Goal: Transaction & Acquisition: Purchase product/service

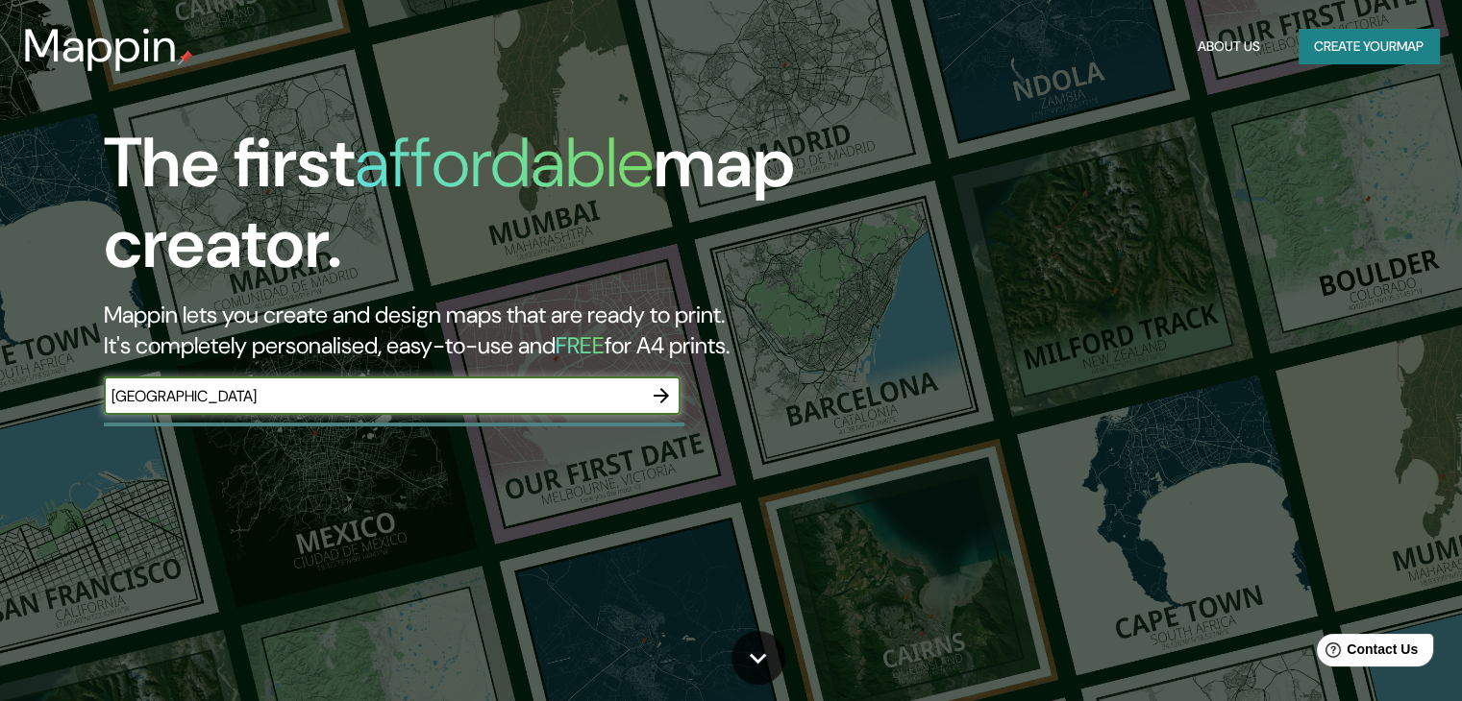
type input "granada"
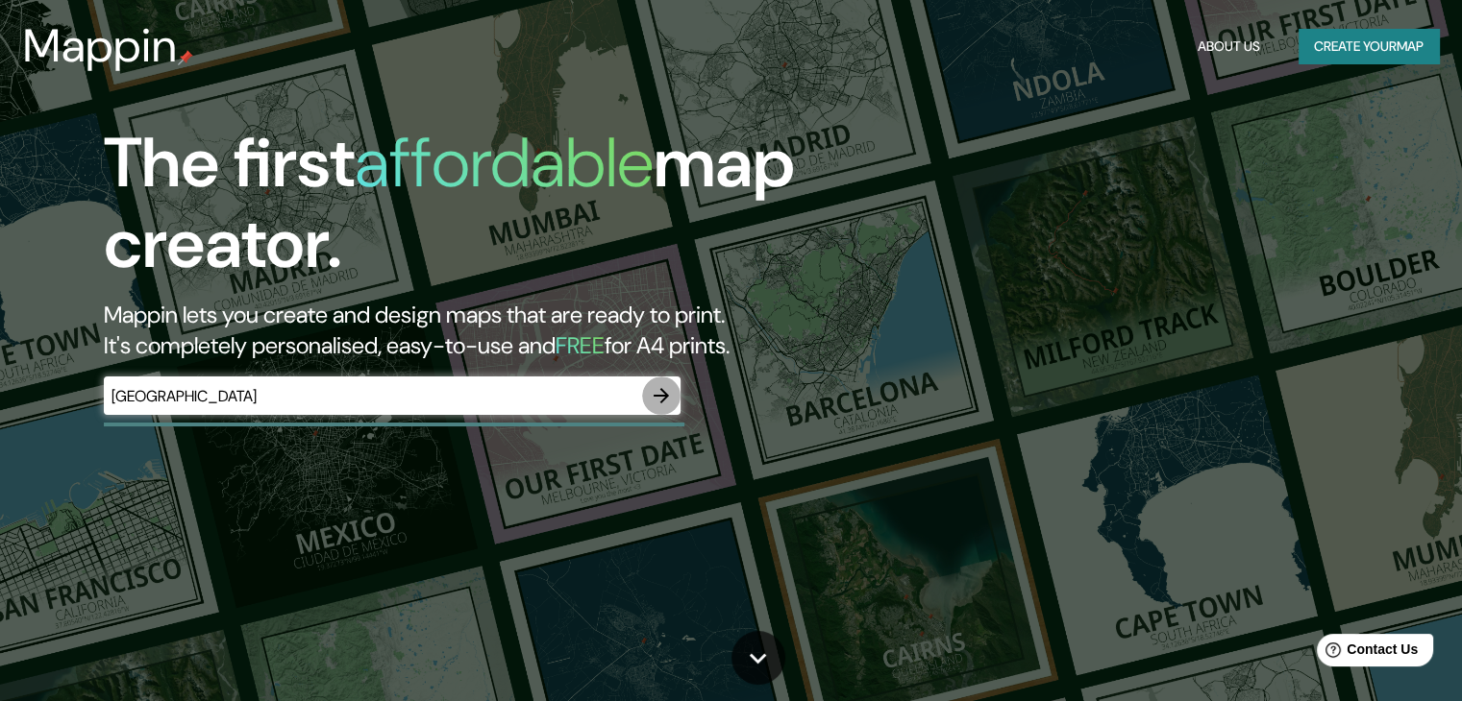
click at [657, 393] on icon "button" at bounding box center [661, 395] width 23 height 23
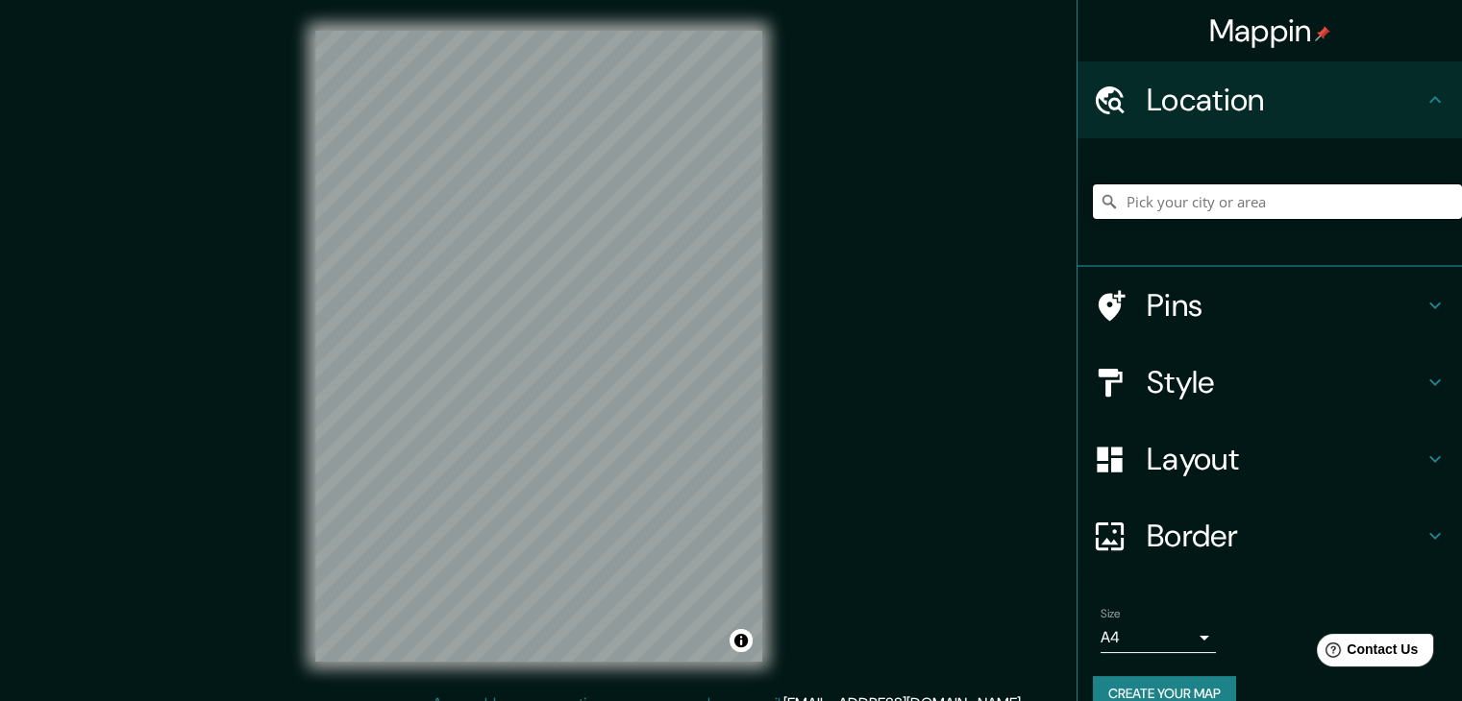
click at [1171, 201] on input "Pick your city or area" at bounding box center [1277, 201] width 369 height 35
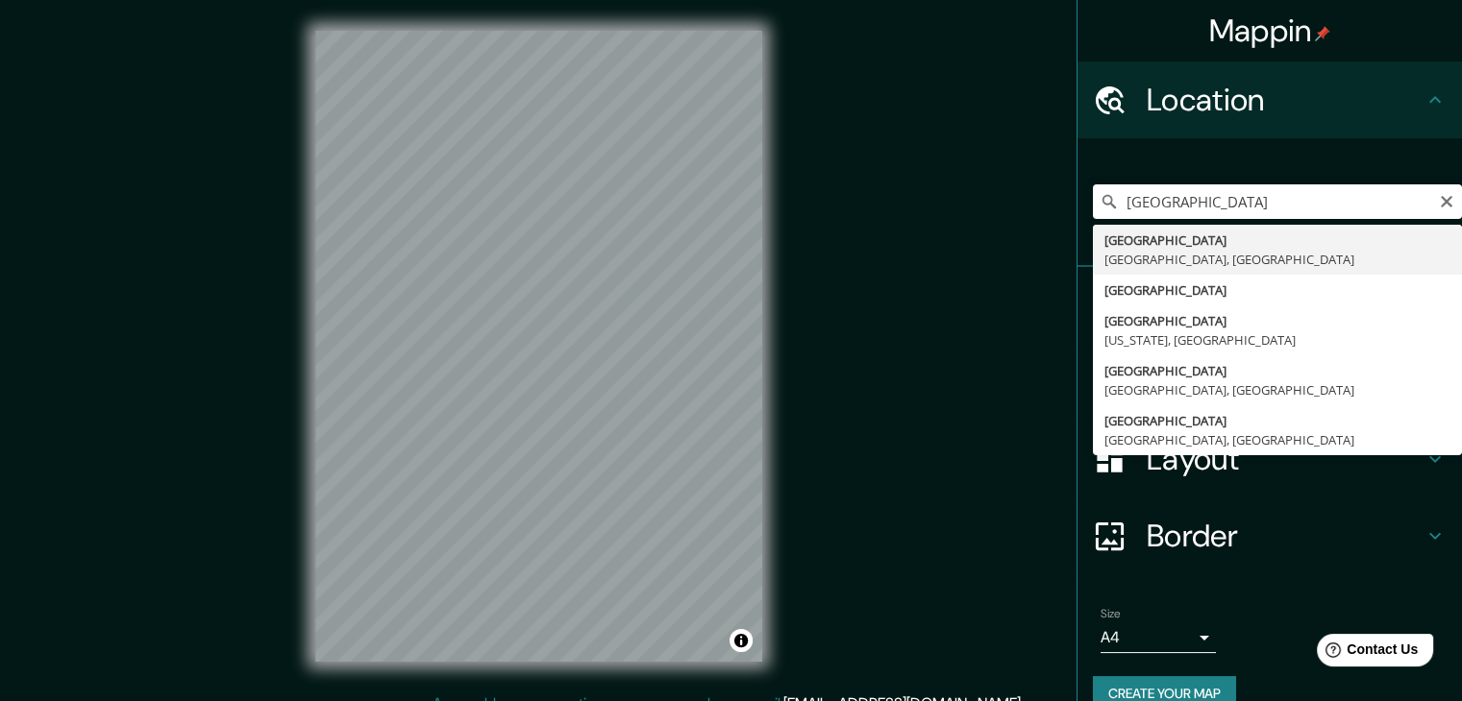
type input "Granada, provincia de Granada, España"
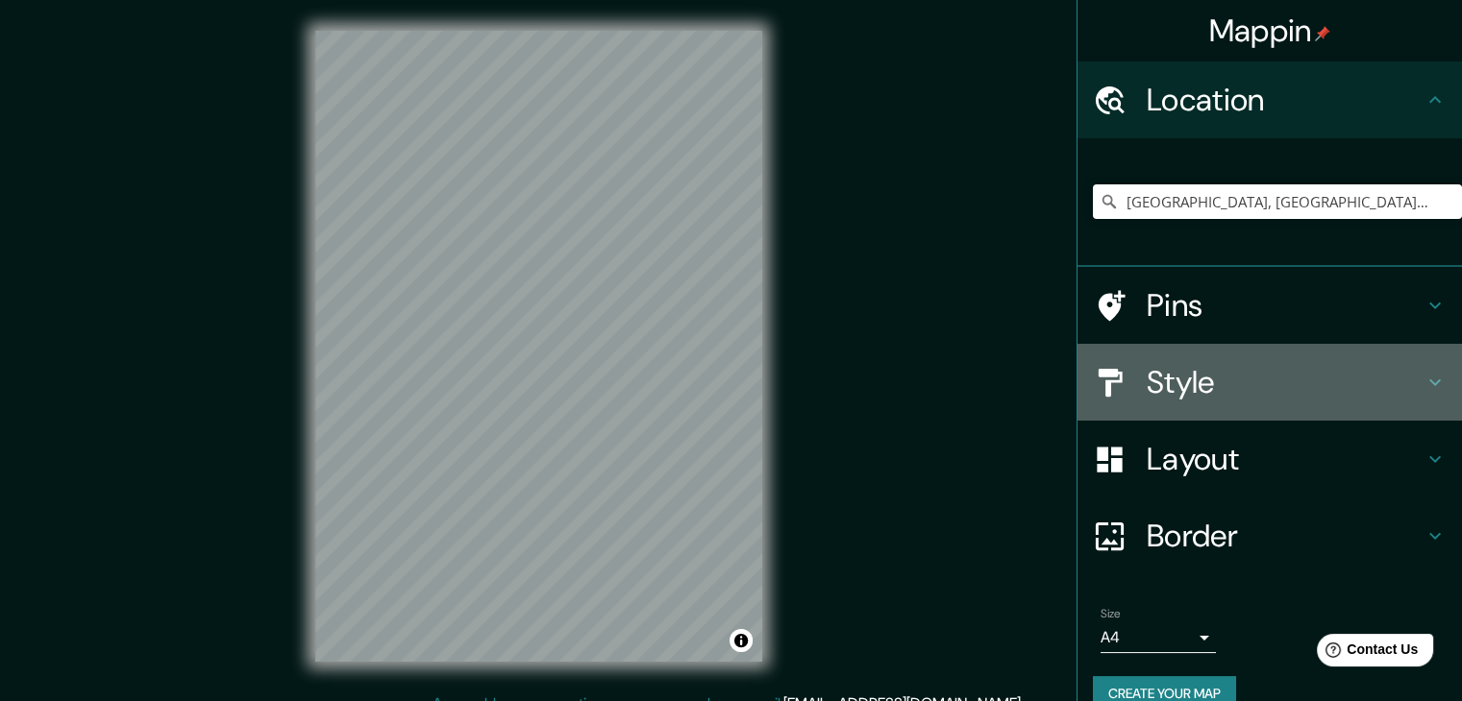
click at [1237, 381] on h4 "Style" at bounding box center [1284, 382] width 277 height 38
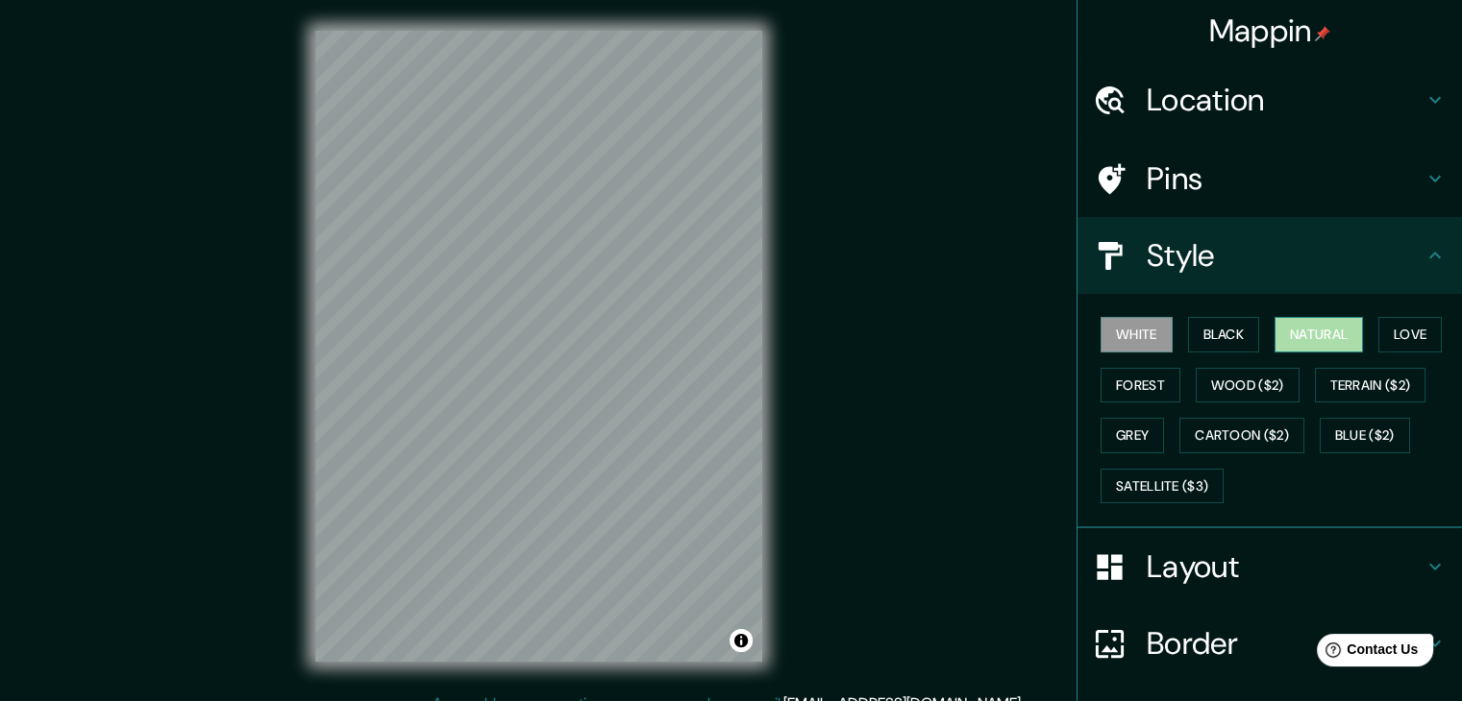
click at [1314, 339] on button "Natural" at bounding box center [1318, 335] width 88 height 36
click at [1137, 388] on button "Forest" at bounding box center [1140, 386] width 80 height 36
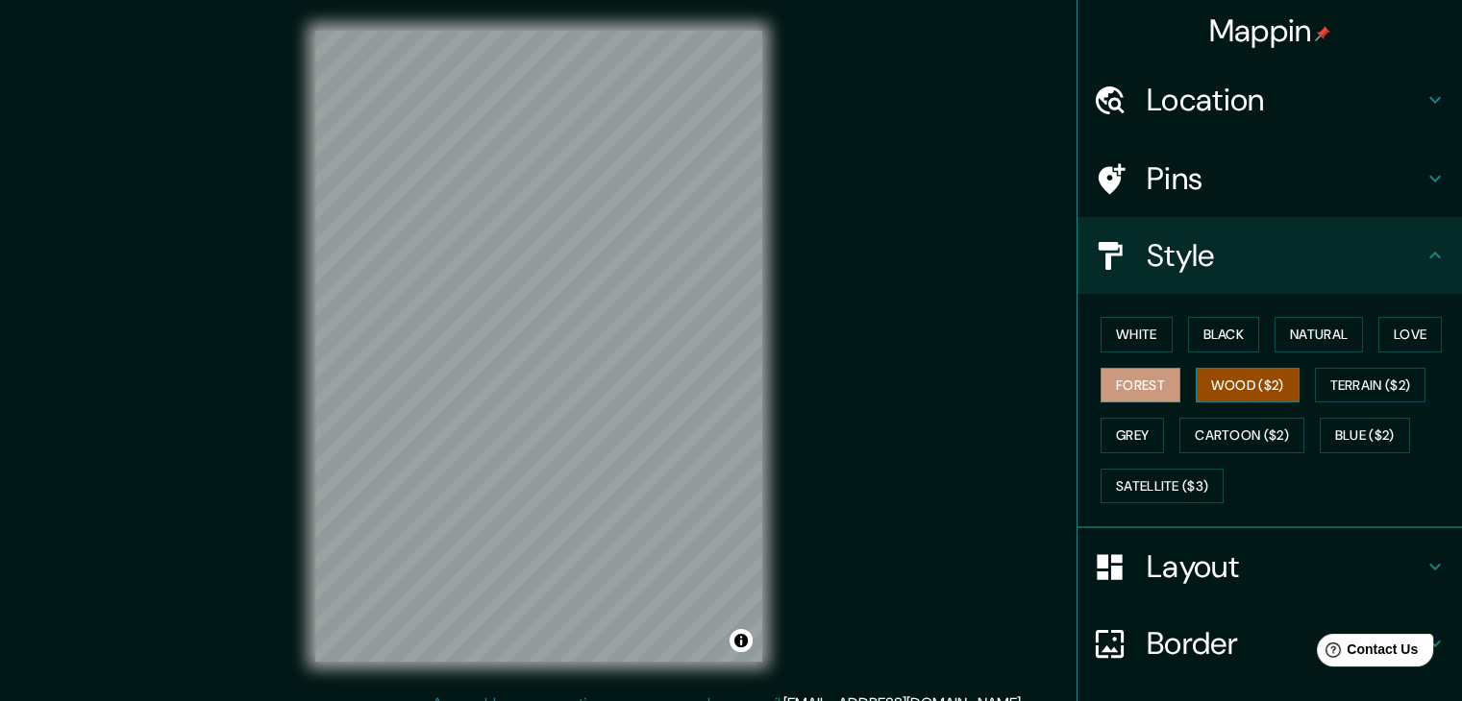
click at [1245, 381] on button "Wood ($2)" at bounding box center [1247, 386] width 104 height 36
click at [1330, 391] on button "Terrain ($2)" at bounding box center [1369, 386] width 111 height 36
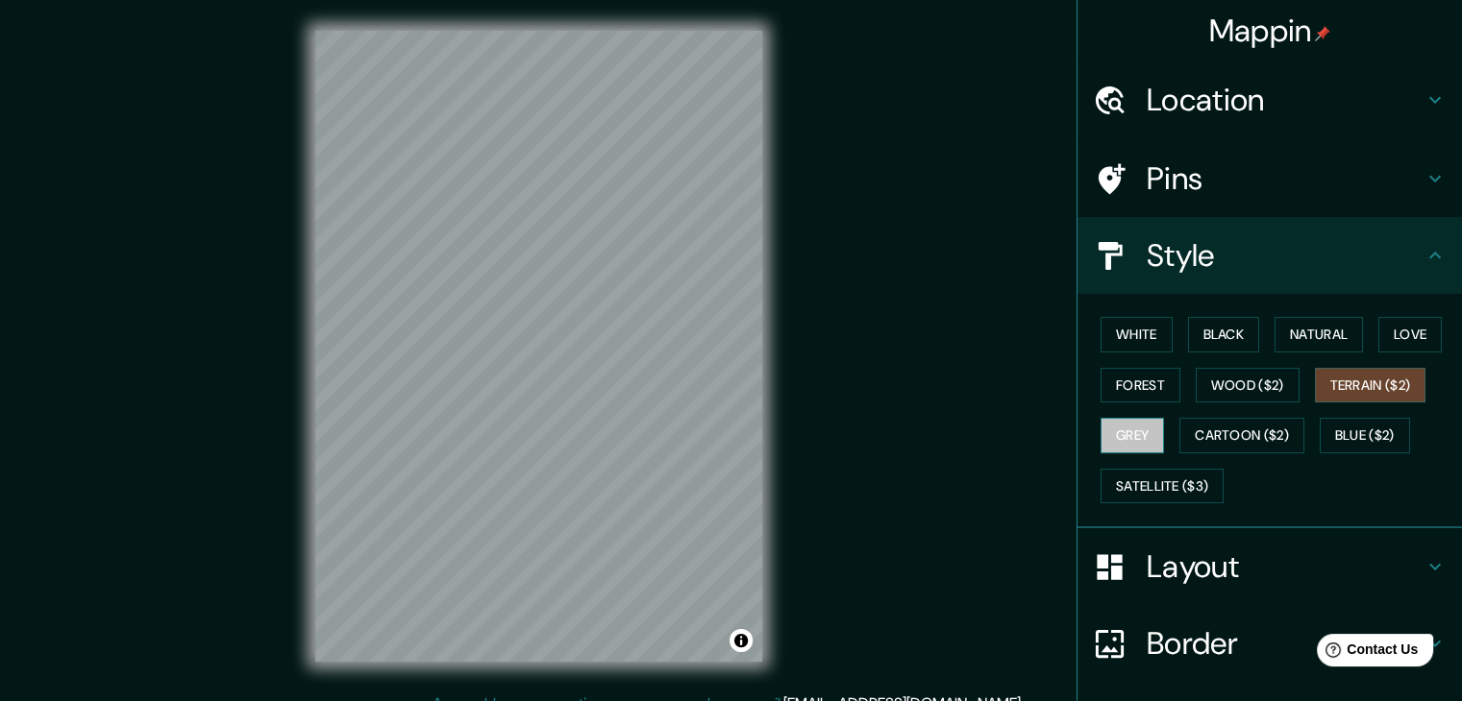
click at [1122, 433] on button "Grey" at bounding box center [1131, 436] width 63 height 36
click at [1318, 320] on button "Natural" at bounding box center [1318, 335] width 88 height 36
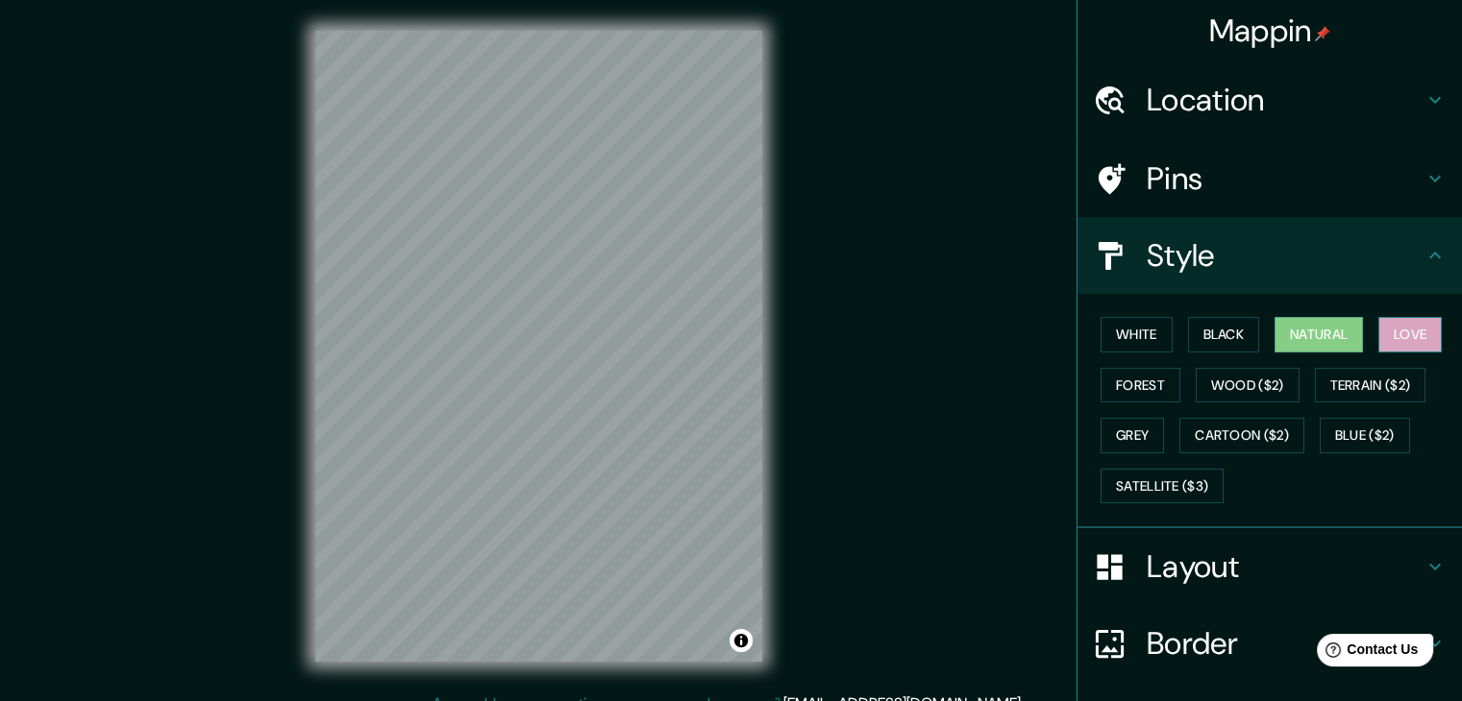
click at [1392, 336] on button "Love" at bounding box center [1409, 335] width 63 height 36
click at [1228, 344] on button "Black" at bounding box center [1224, 335] width 72 height 36
click at [1297, 338] on button "Natural" at bounding box center [1318, 335] width 88 height 36
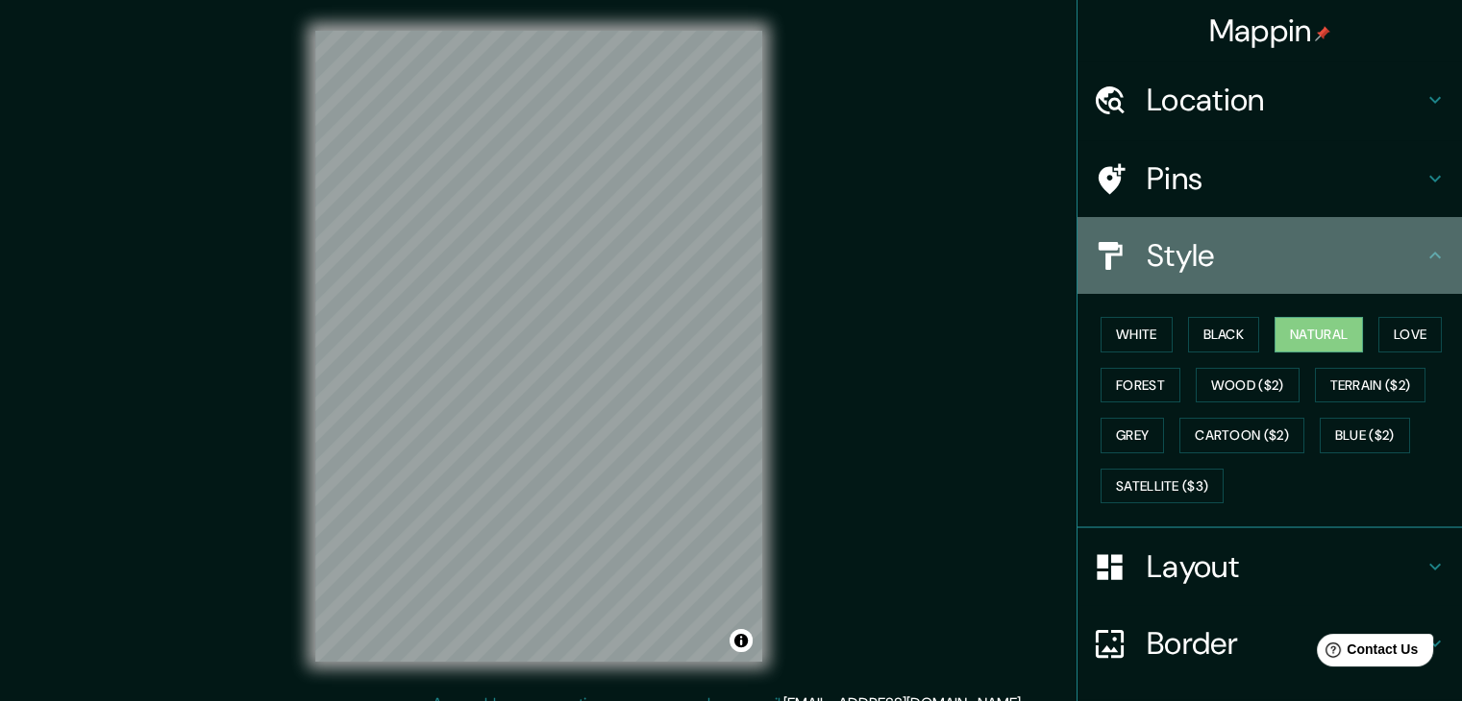
click at [1406, 255] on h4 "Style" at bounding box center [1284, 255] width 277 height 38
click at [1403, 249] on h4 "Style" at bounding box center [1284, 255] width 277 height 38
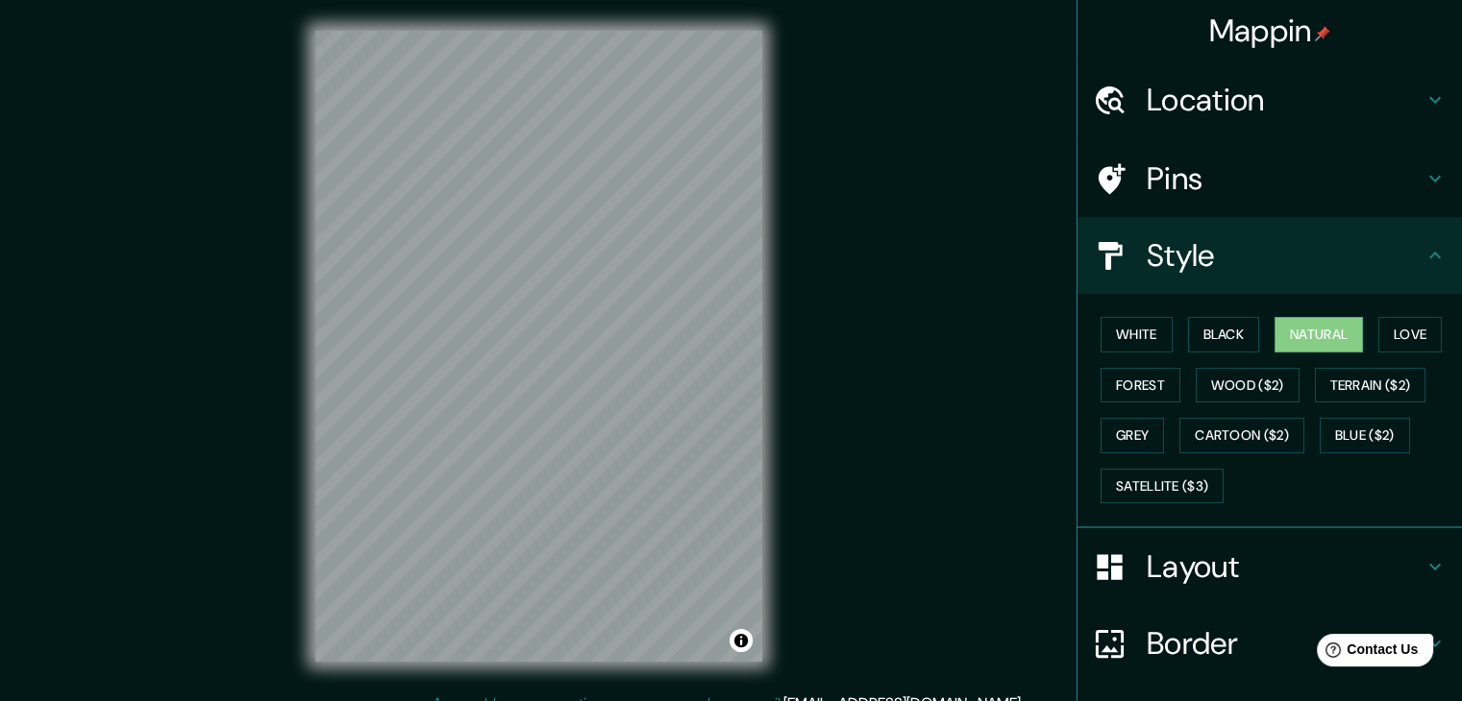
scroll to position [22, 0]
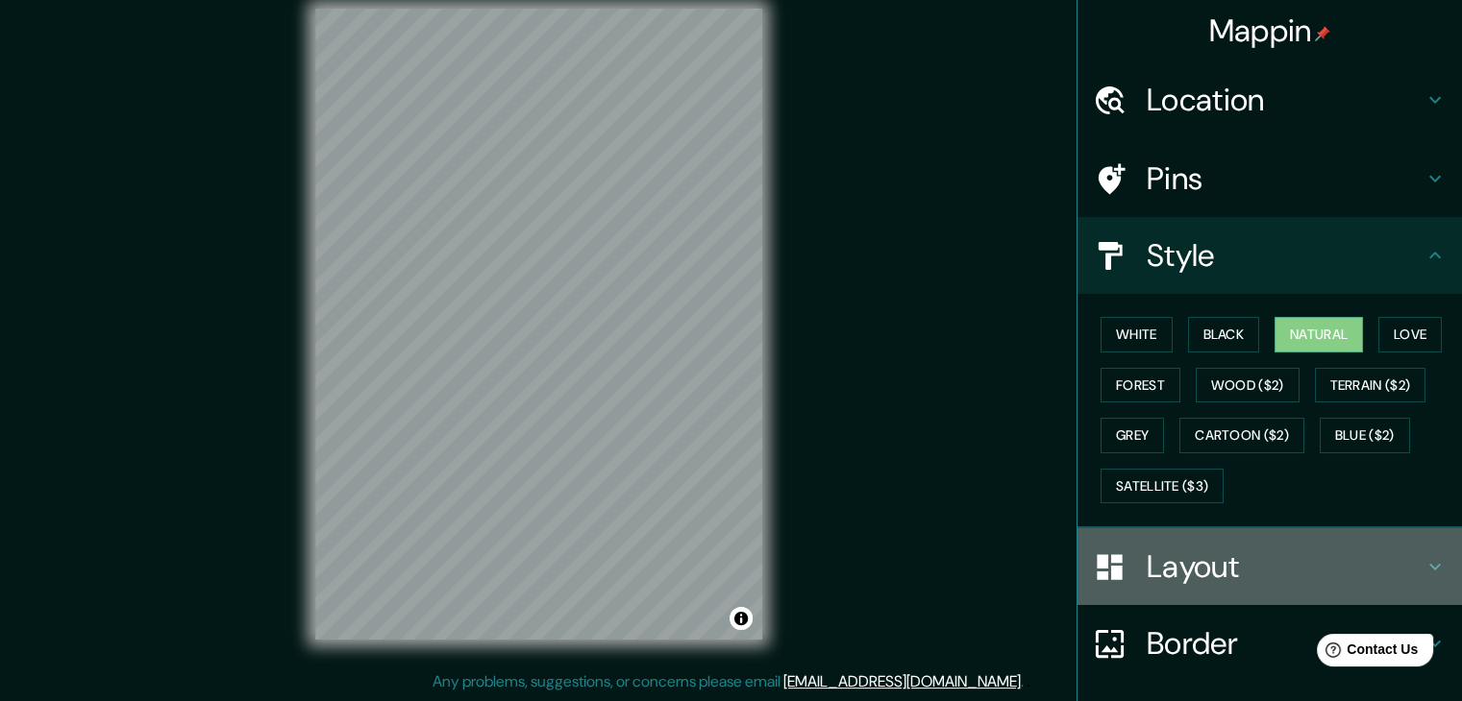
click at [1153, 551] on h4 "Layout" at bounding box center [1284, 567] width 277 height 38
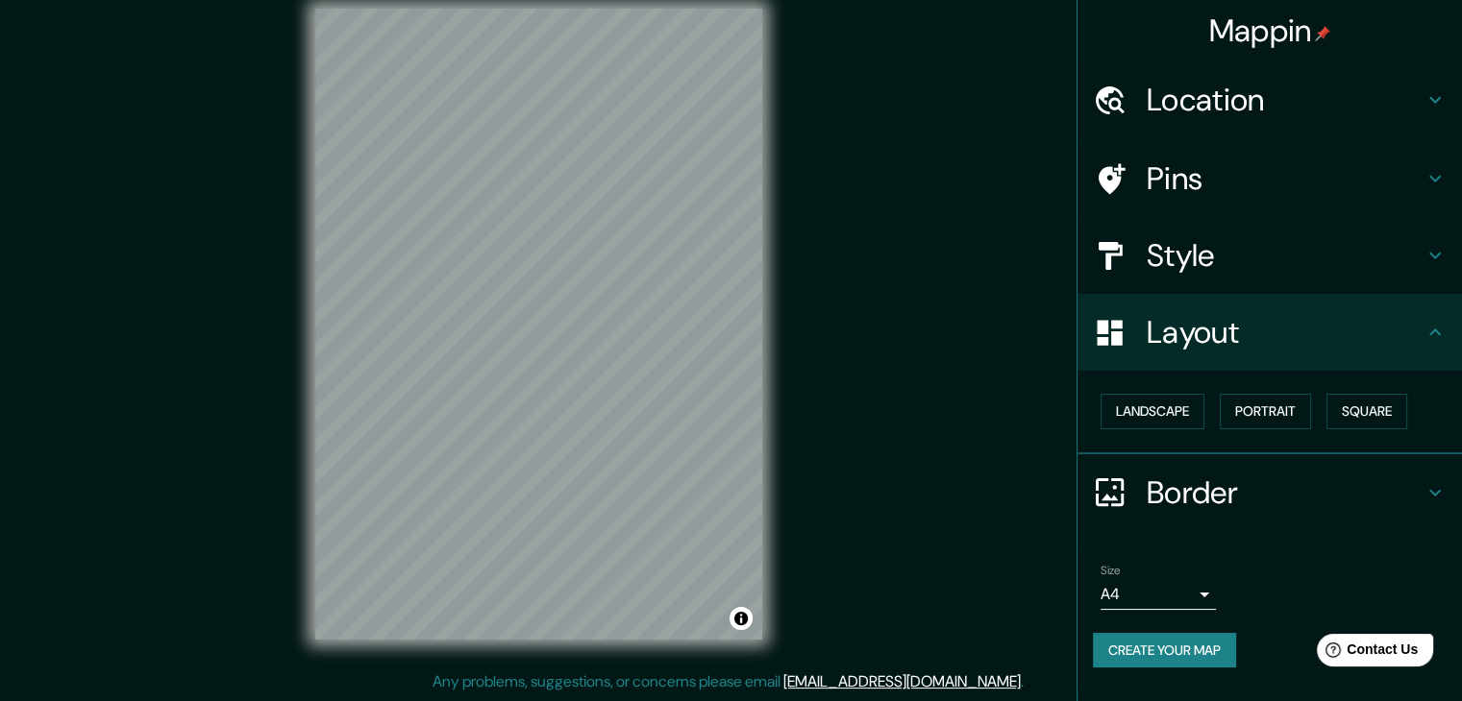
scroll to position [0, 0]
click at [1172, 418] on button "Landscape" at bounding box center [1152, 412] width 104 height 36
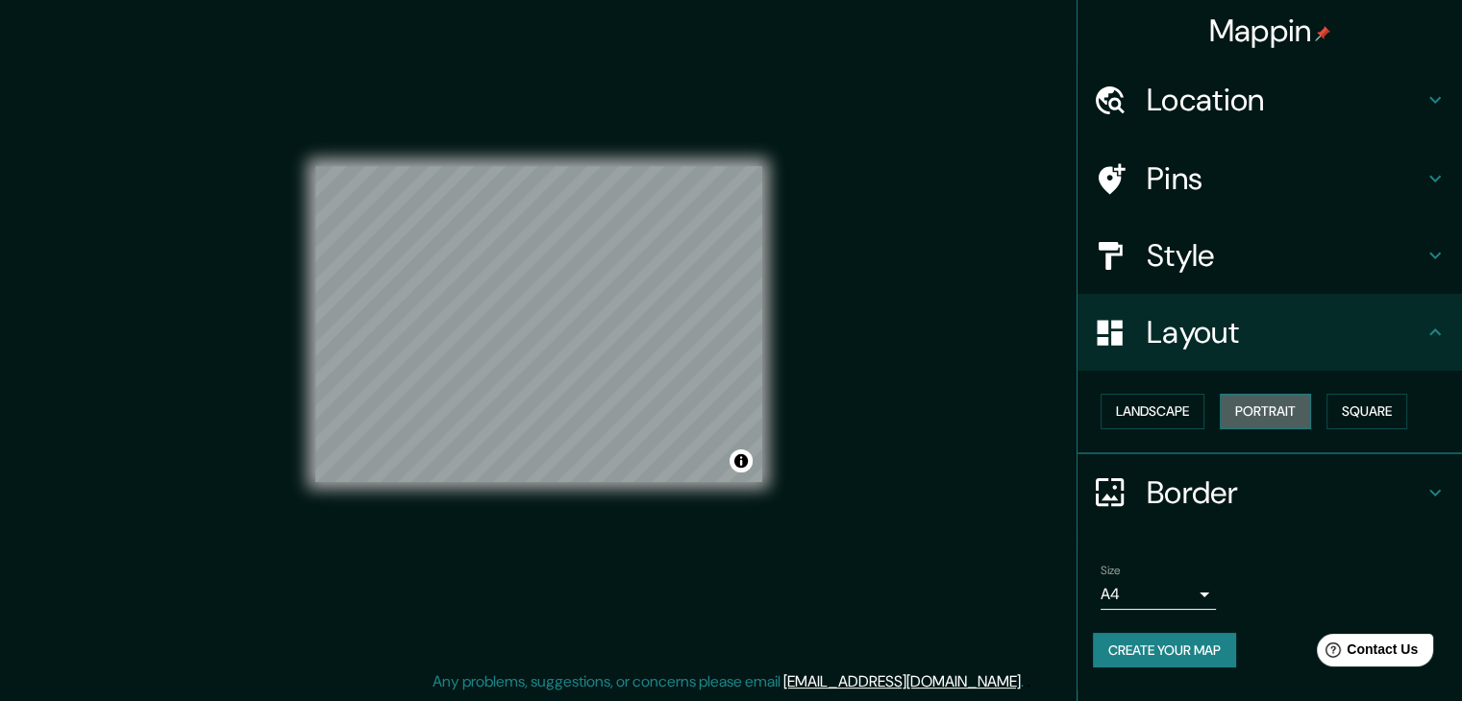
click at [1268, 404] on button "Portrait" at bounding box center [1264, 412] width 91 height 36
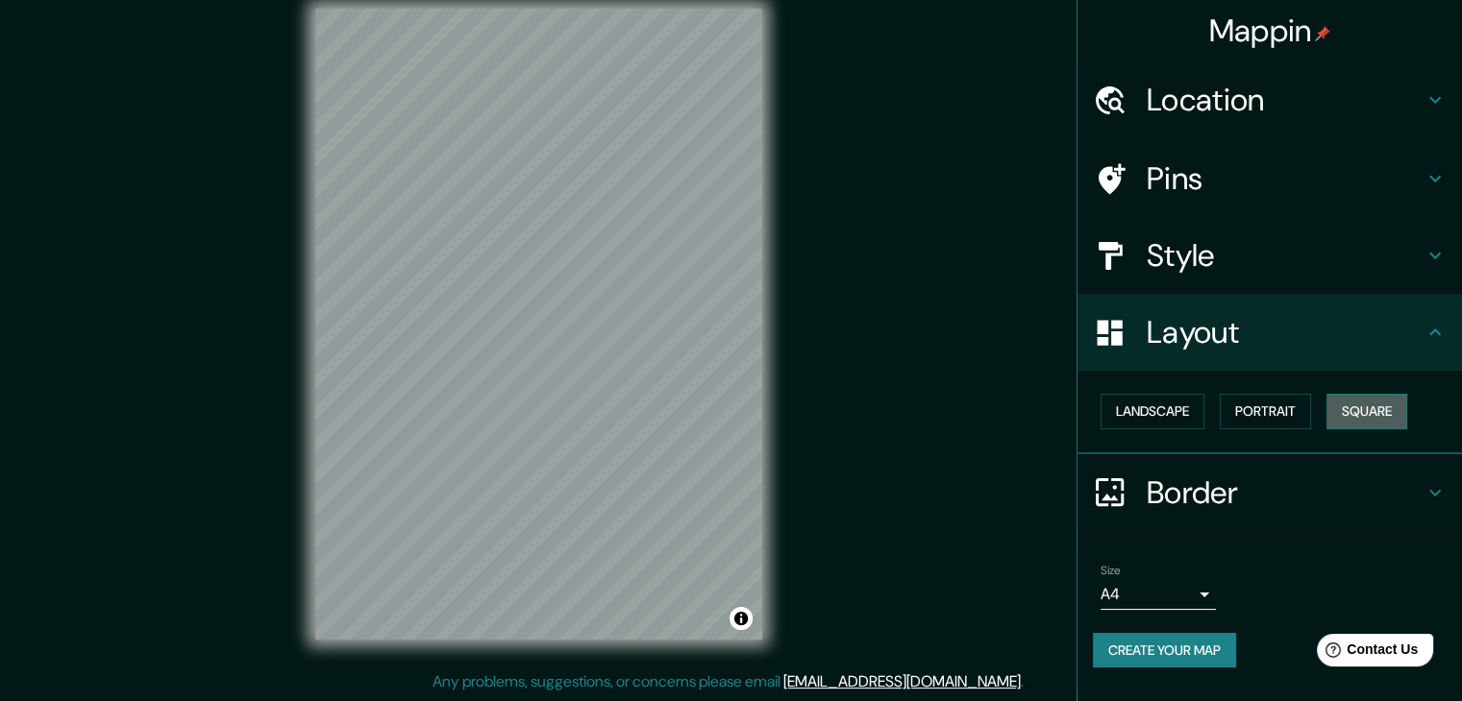
click at [1349, 408] on button "Square" at bounding box center [1366, 412] width 81 height 36
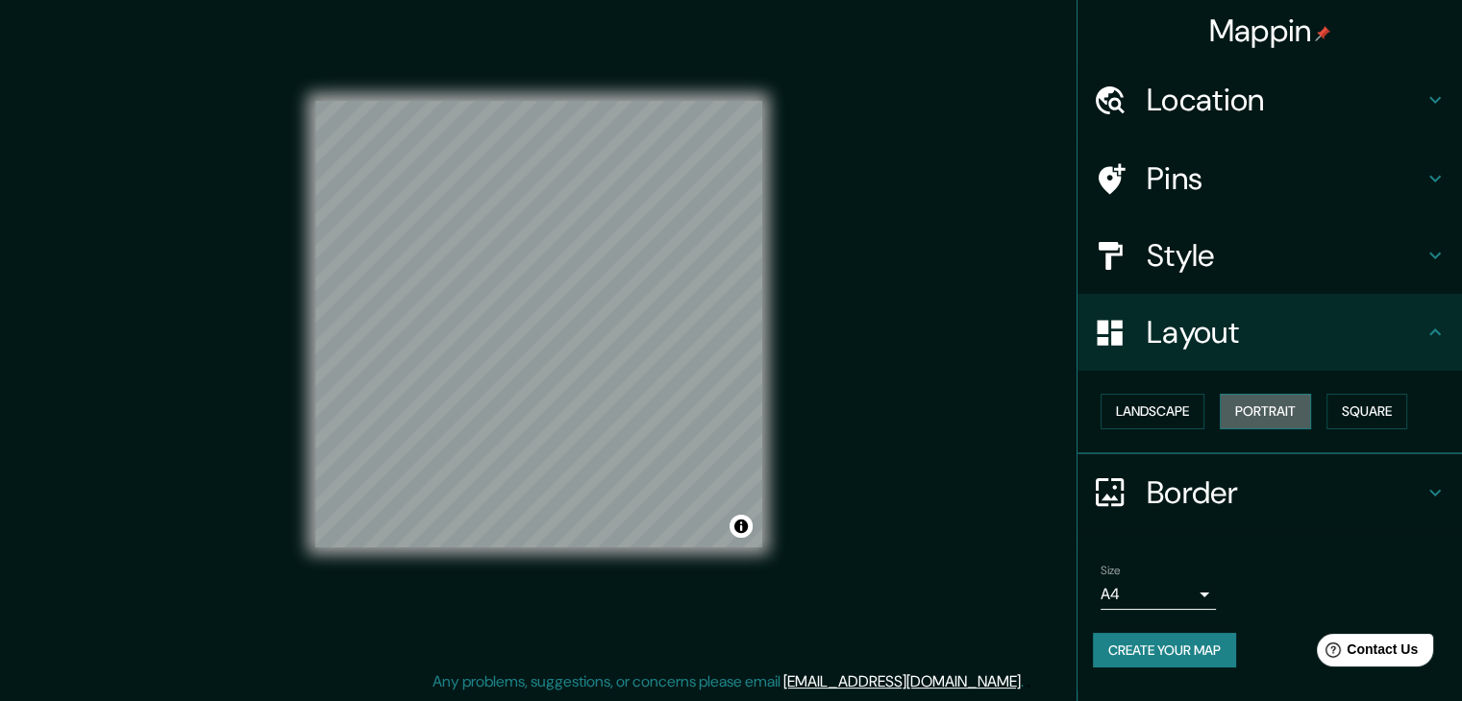
click at [1272, 412] on button "Portrait" at bounding box center [1264, 412] width 91 height 36
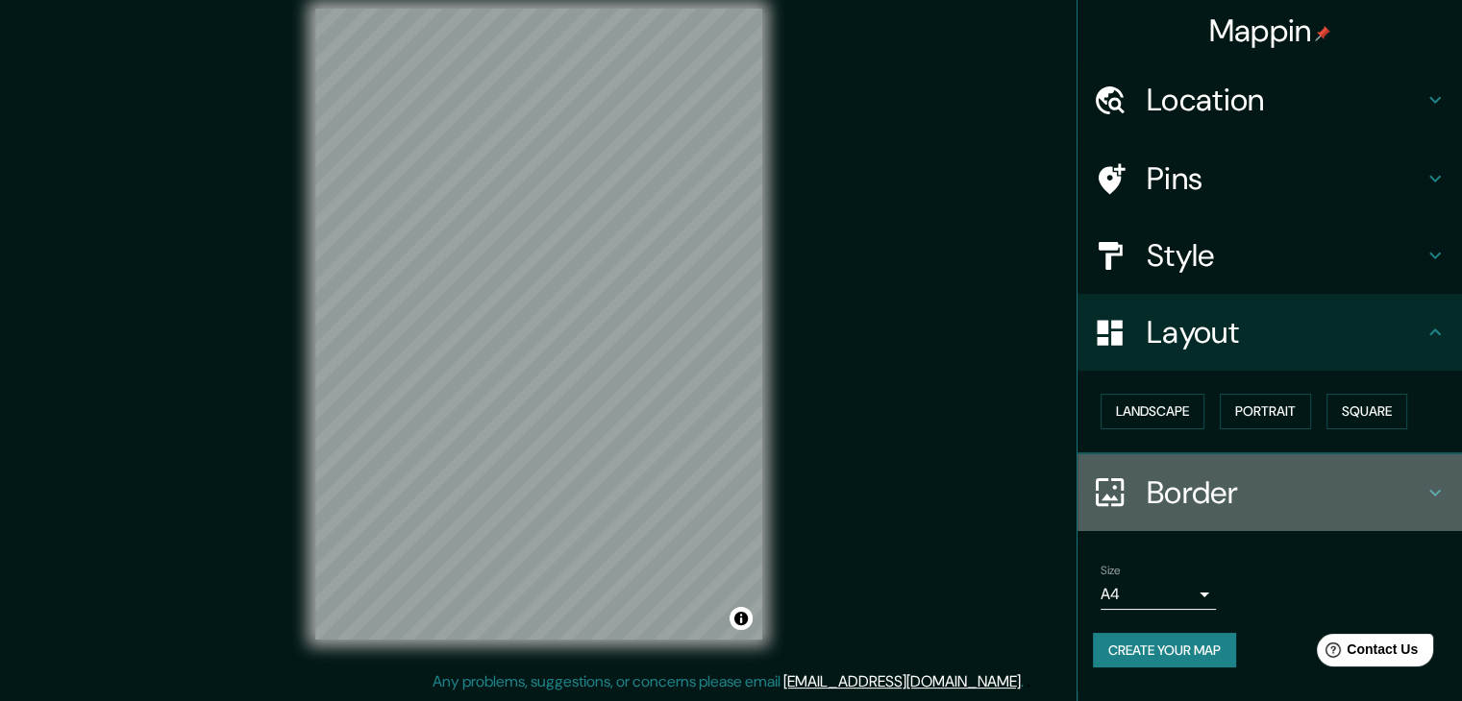
click at [1250, 481] on h4 "Border" at bounding box center [1284, 493] width 277 height 38
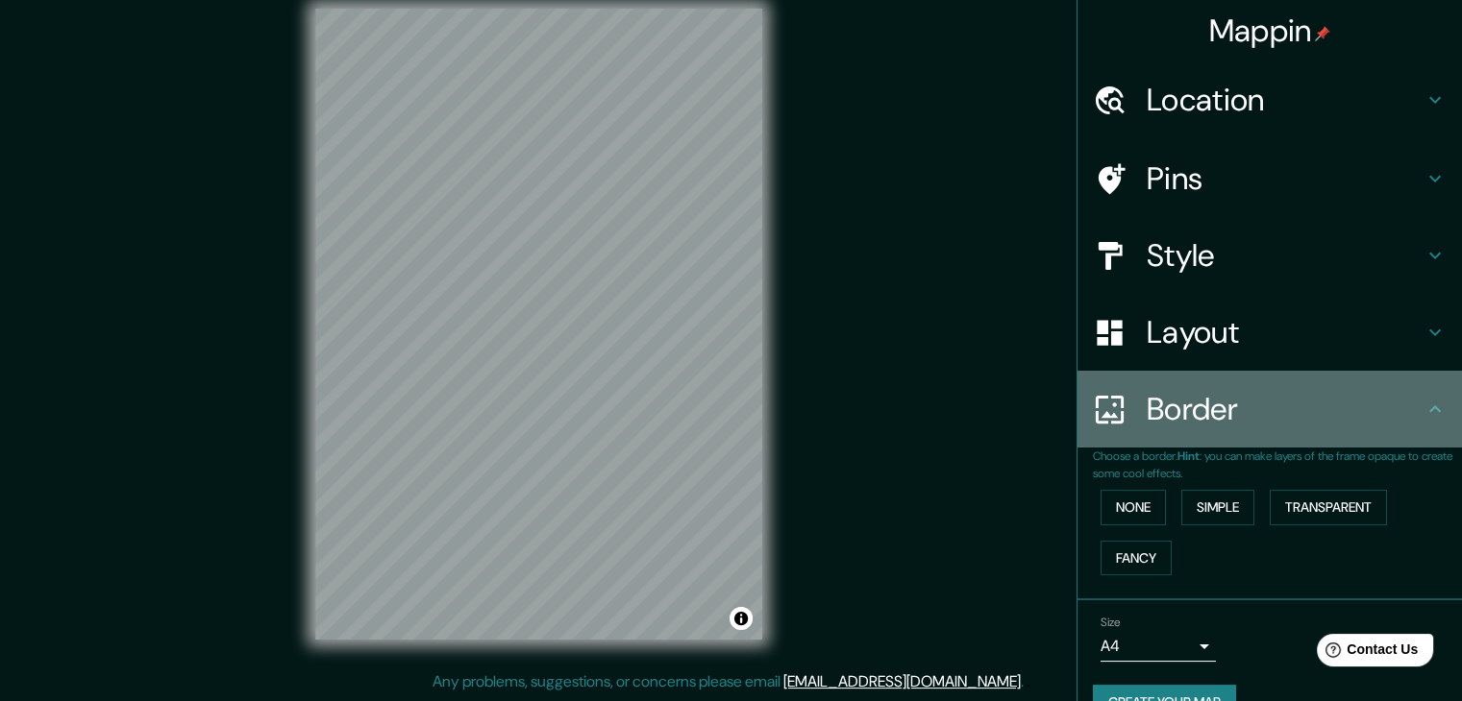
click at [1234, 431] on div "Border" at bounding box center [1269, 409] width 384 height 77
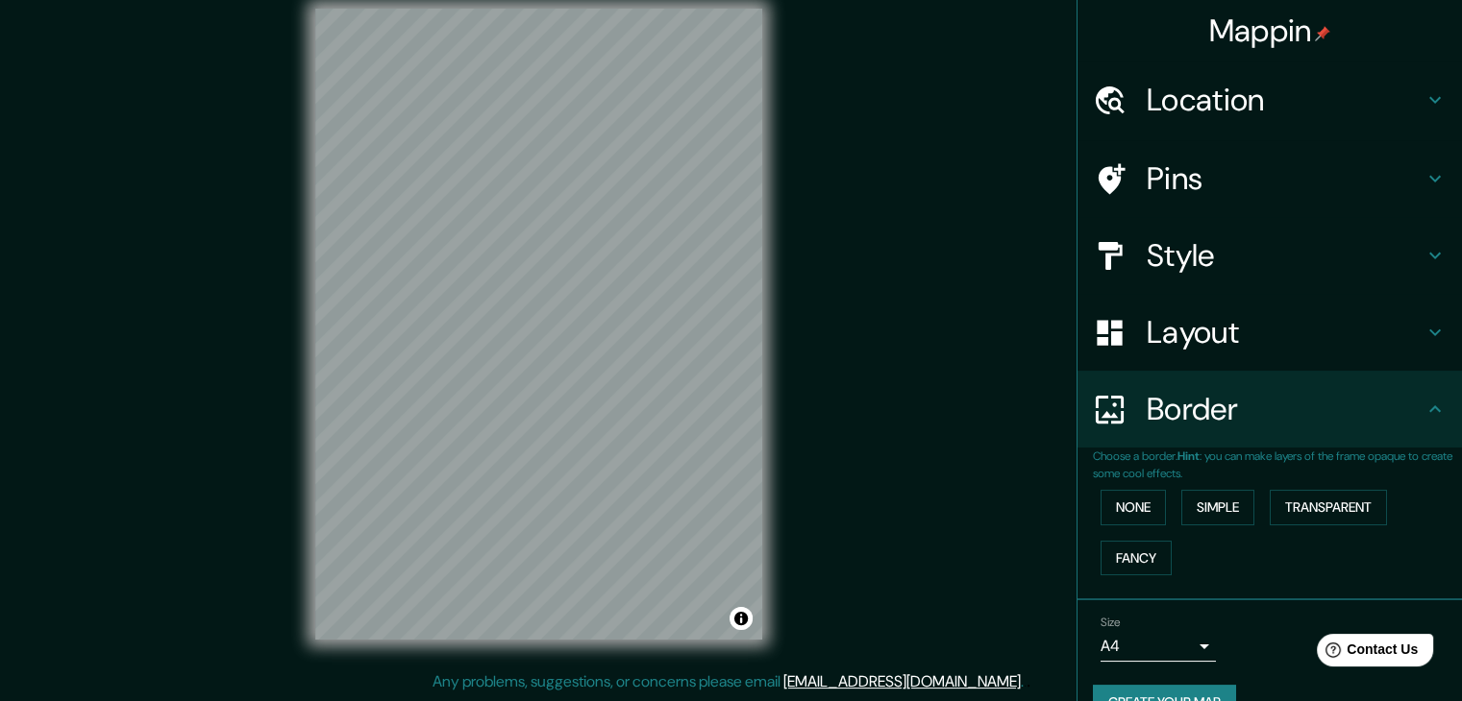
scroll to position [40, 0]
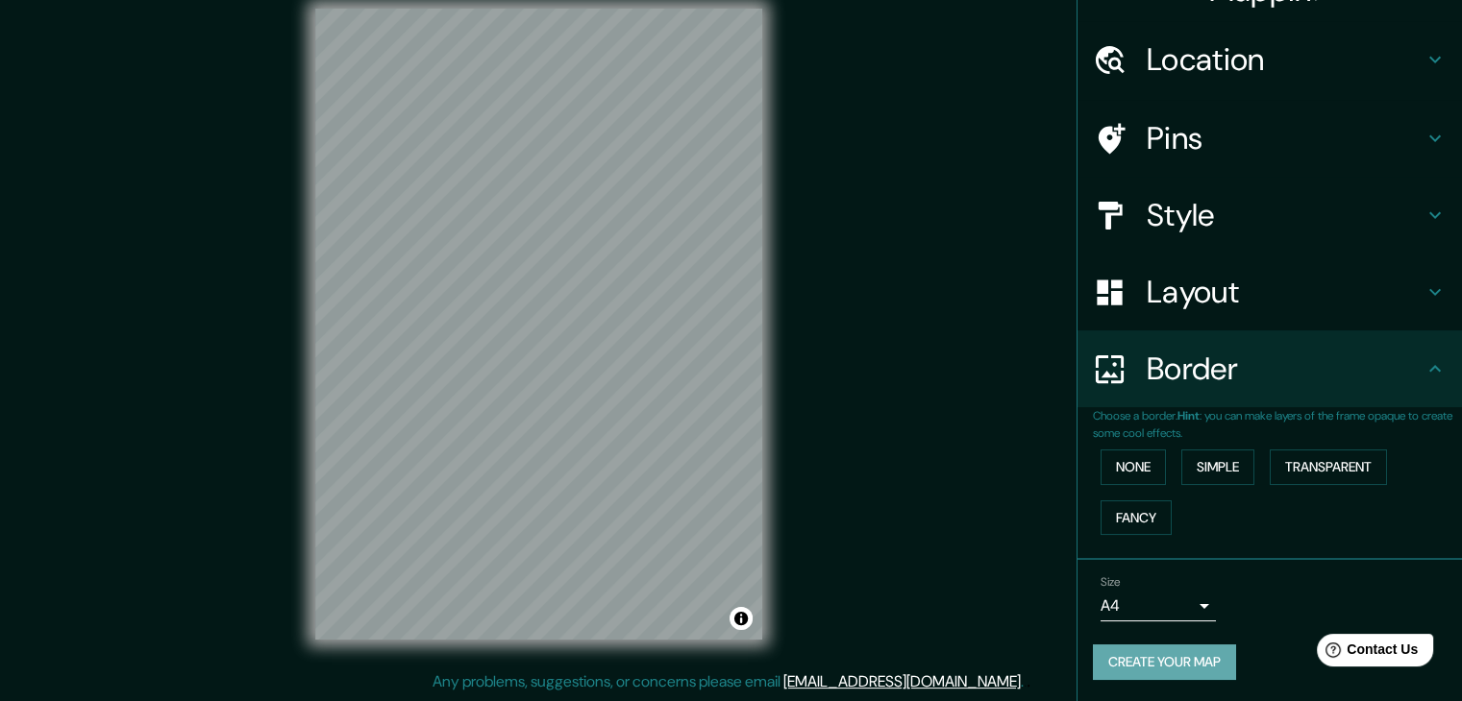
click at [1169, 665] on button "Create your map" at bounding box center [1164, 663] width 143 height 36
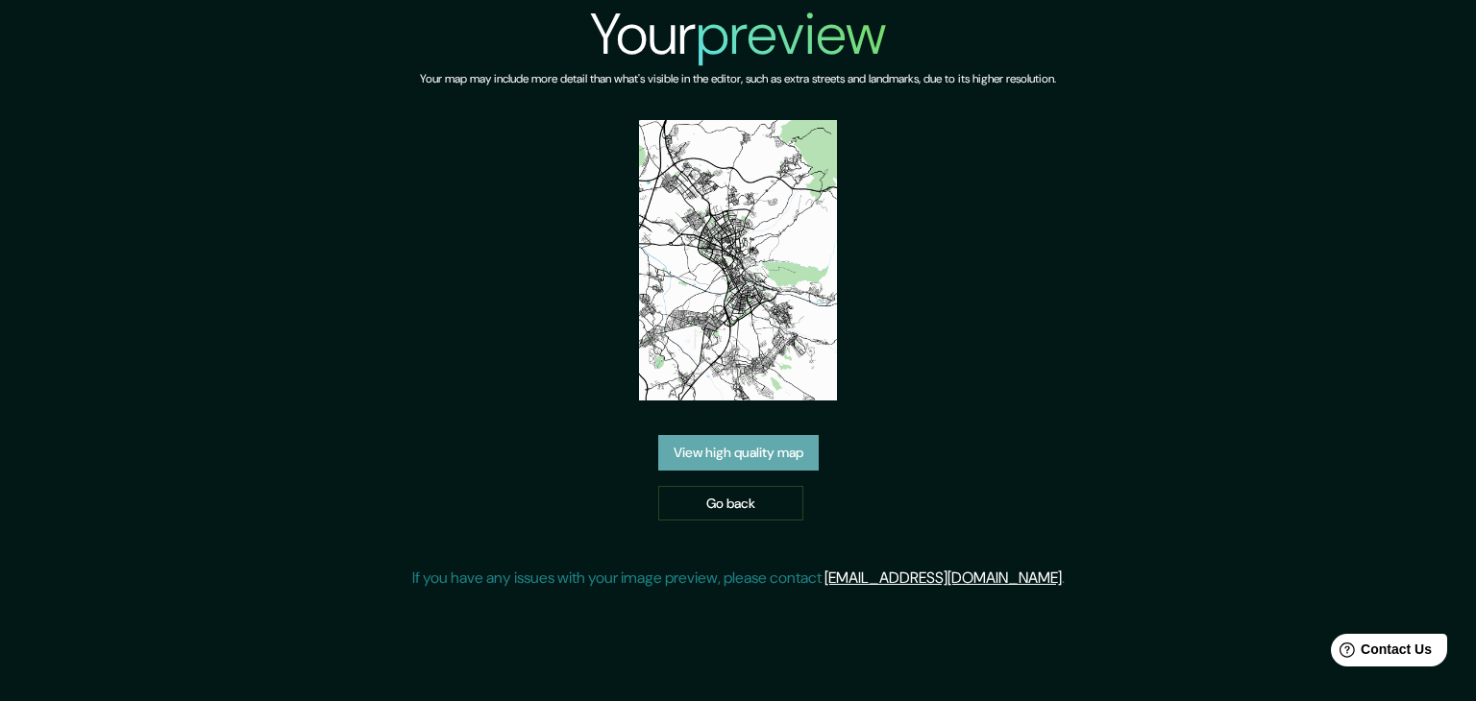
click at [737, 455] on link "View high quality map" at bounding box center [738, 453] width 160 height 36
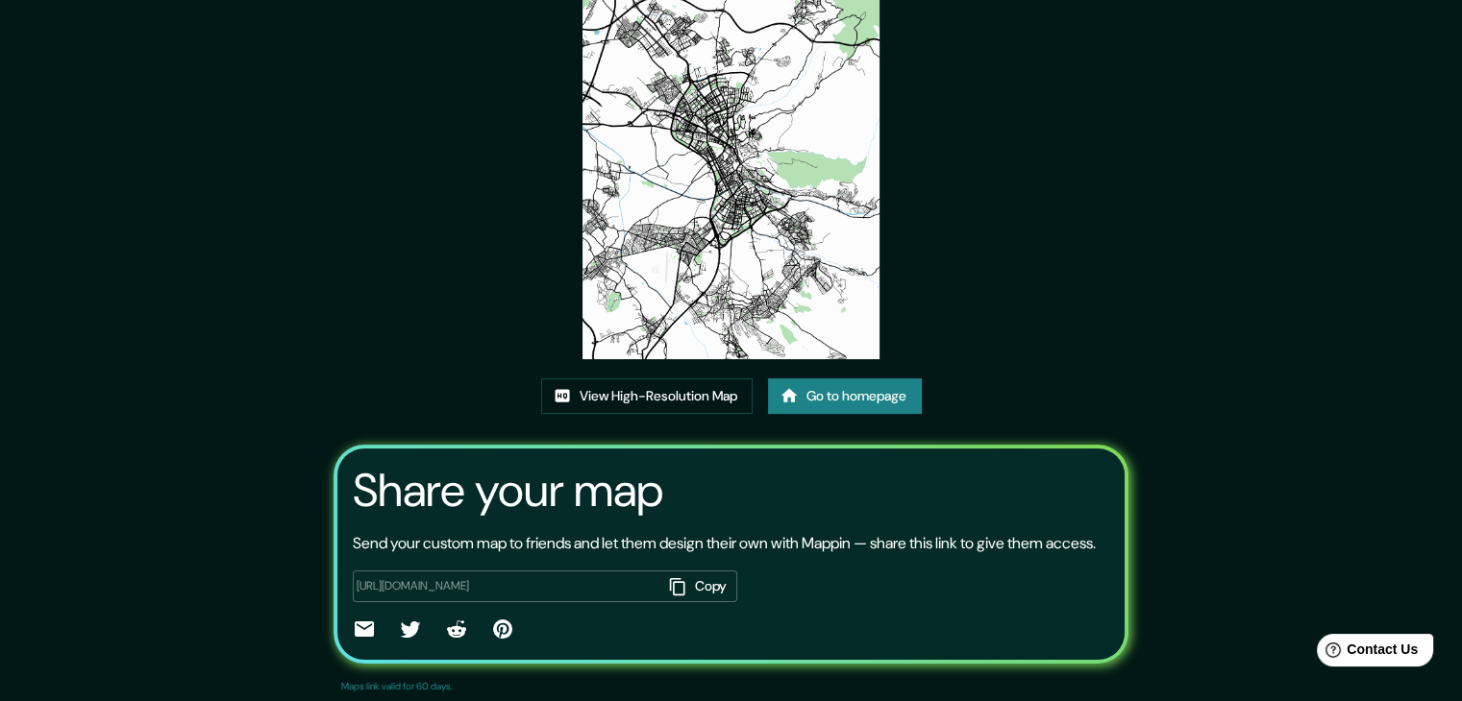
scroll to position [200, 0]
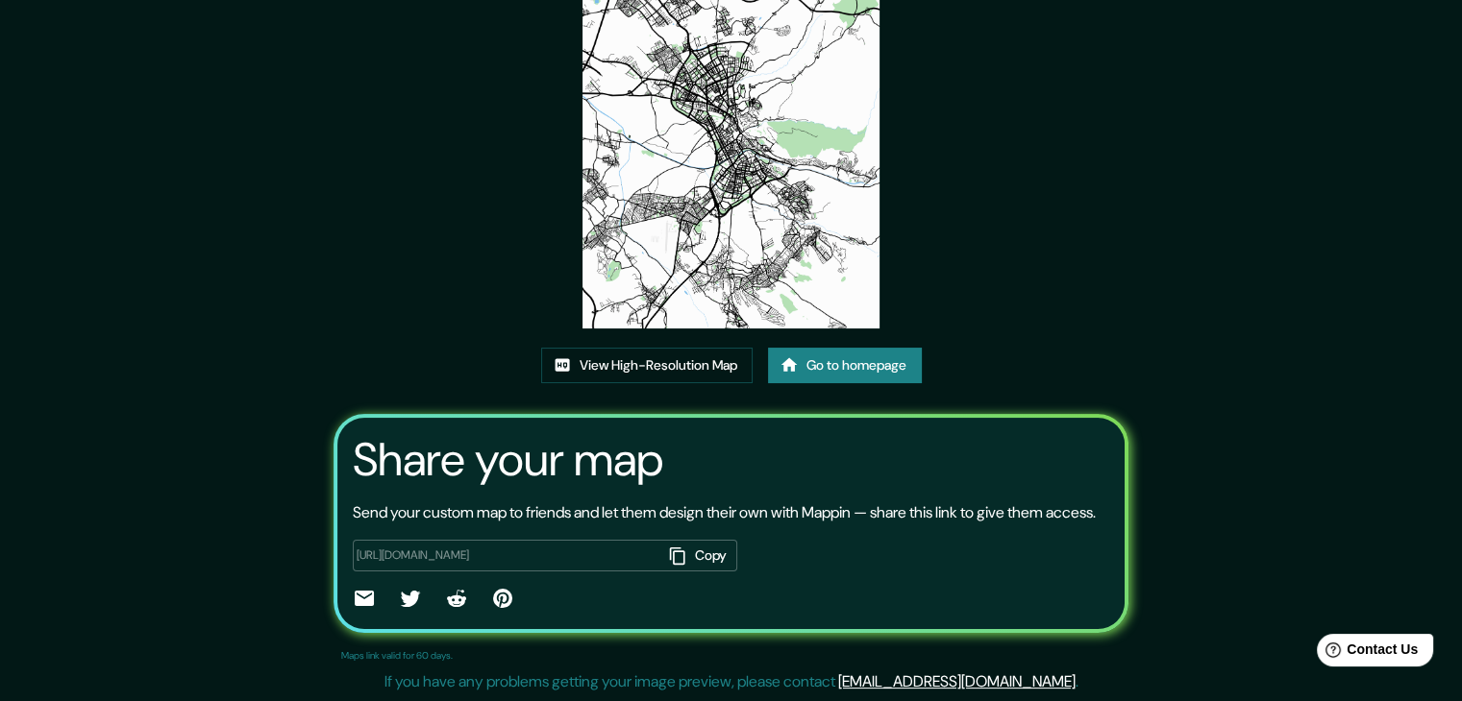
click at [360, 593] on icon at bounding box center [364, 598] width 19 height 15
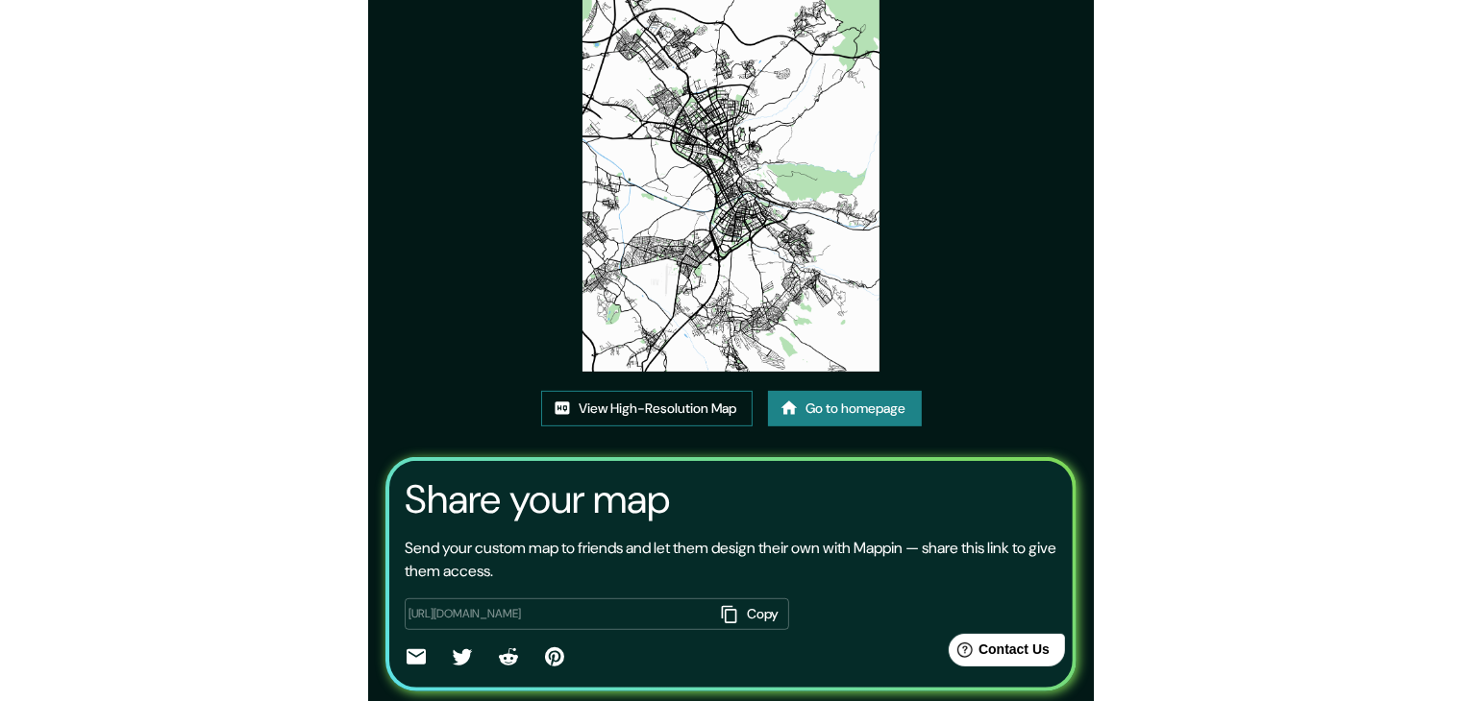
scroll to position [181, 0]
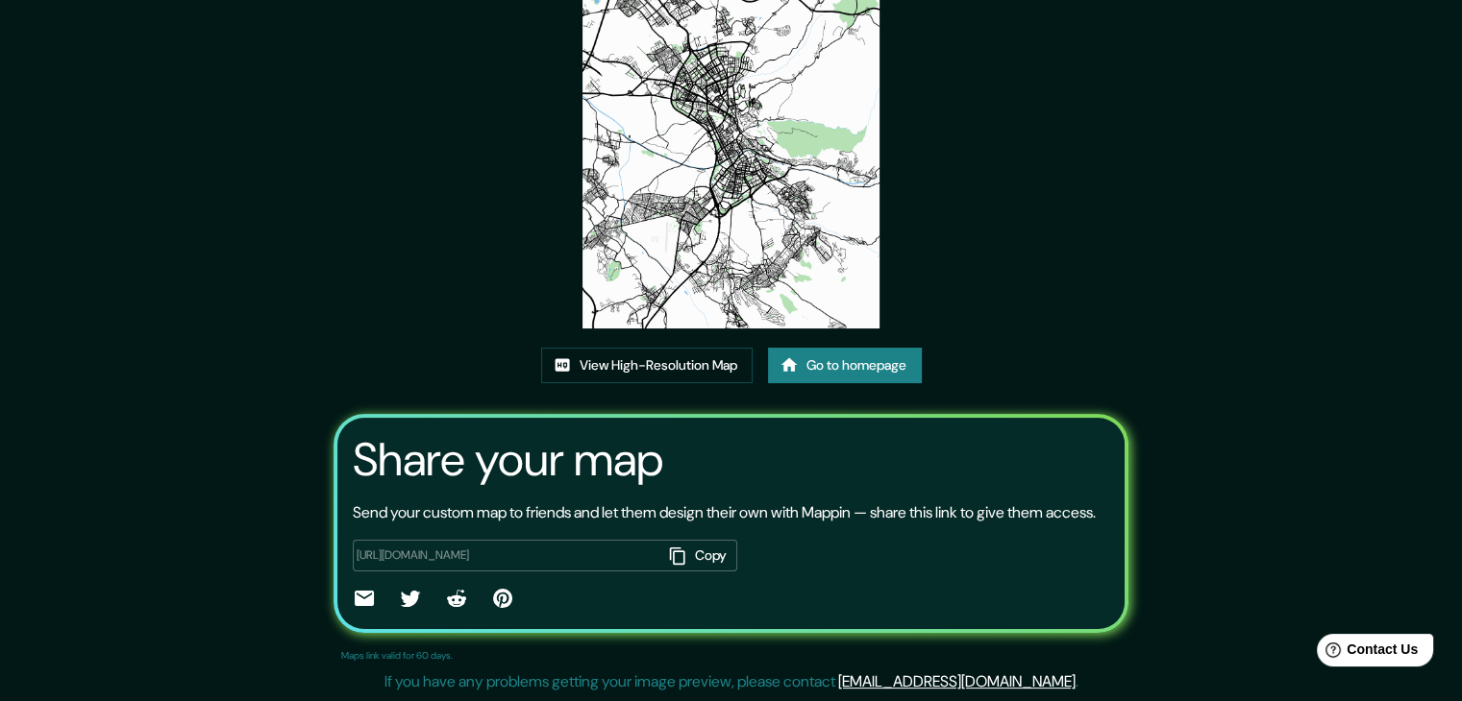
click at [357, 606] on icon at bounding box center [364, 598] width 19 height 15
click at [1102, 210] on div "This map was created with Mappin View High-Resolution Map Go to homepage Share …" at bounding box center [730, 262] width 841 height 878
